Goal: Navigation & Orientation: Find specific page/section

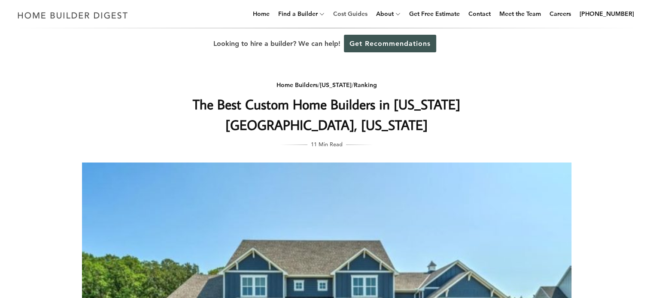
click at [363, 14] on link "Cost Guides" at bounding box center [350, 13] width 41 height 27
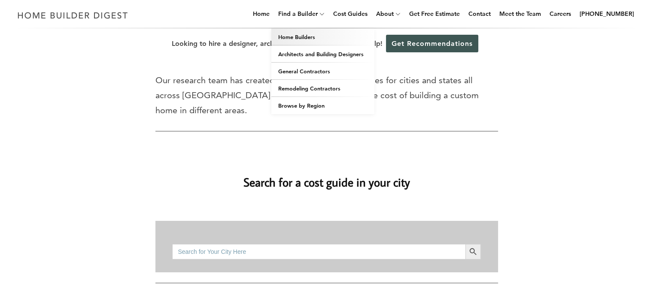
click at [300, 37] on link "Home Builders" at bounding box center [322, 36] width 103 height 17
